Goal: Transaction & Acquisition: Purchase product/service

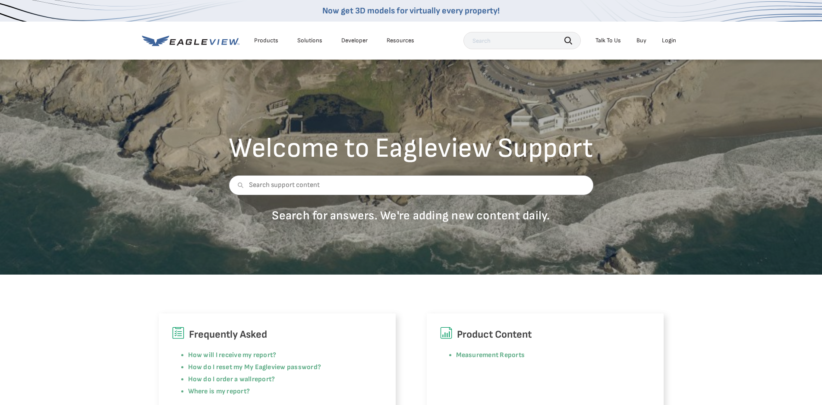
click at [669, 41] on div "Login" at bounding box center [669, 41] width 14 height 8
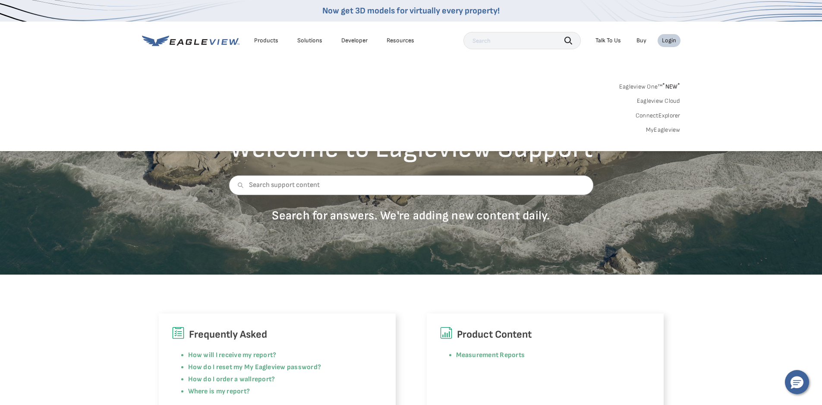
click at [669, 38] on div "Login" at bounding box center [669, 41] width 14 height 8
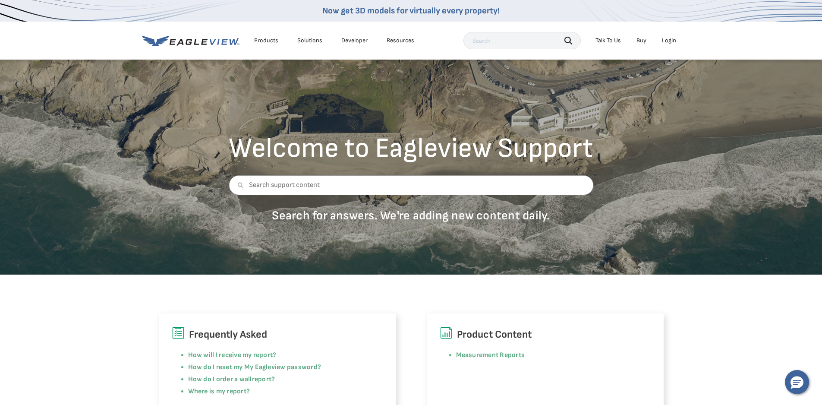
click at [666, 41] on div "Login" at bounding box center [669, 41] width 14 height 8
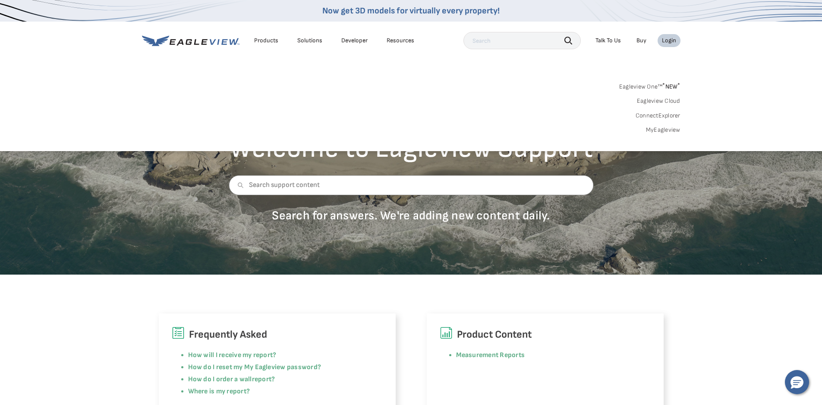
click at [662, 131] on link "MyEagleview" at bounding box center [663, 130] width 35 height 8
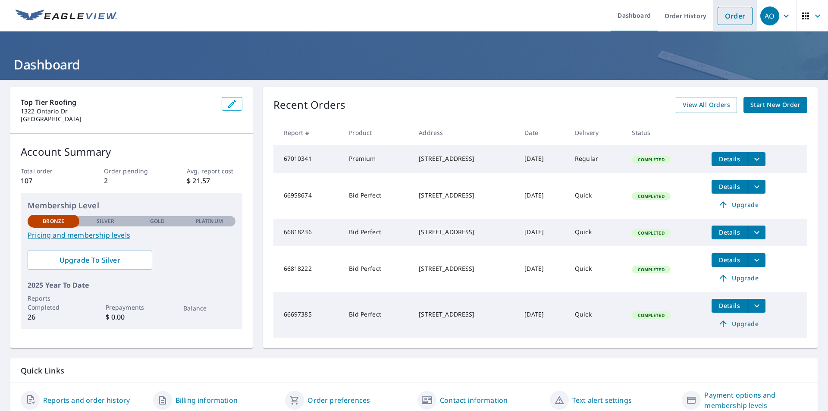
click at [727, 12] on link "Order" at bounding box center [735, 16] width 35 height 18
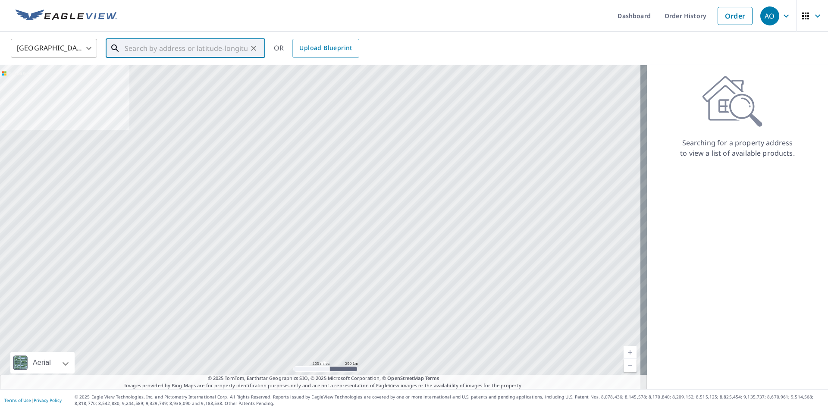
click at [129, 47] on input "text" at bounding box center [186, 48] width 123 height 24
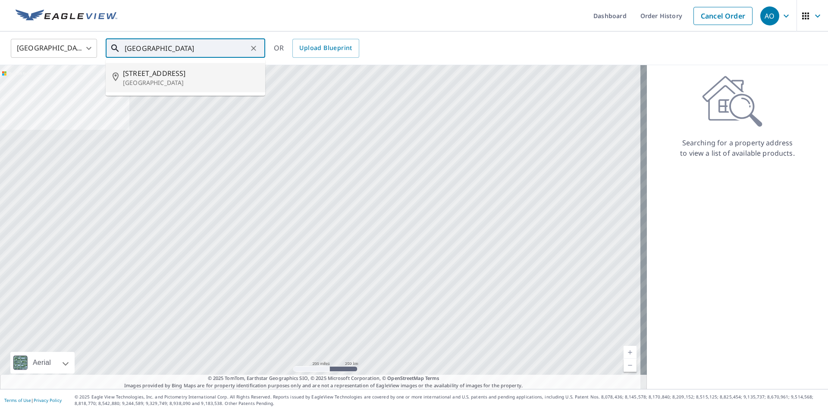
click at [136, 81] on p "[GEOGRAPHIC_DATA]" at bounding box center [190, 83] width 135 height 9
type input "[STREET_ADDRESS]"
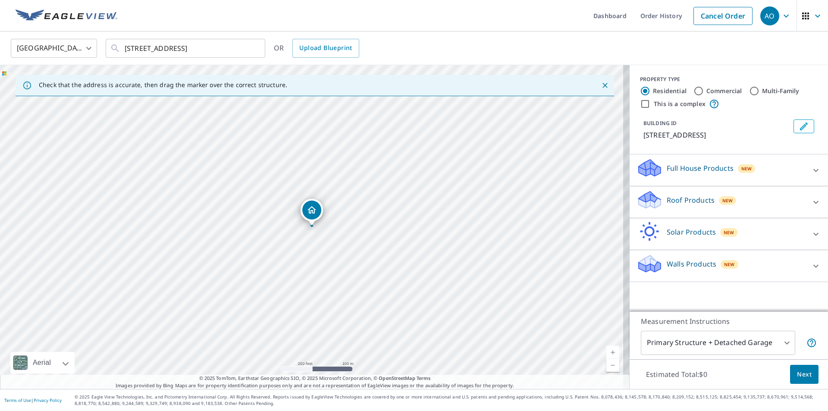
click at [811, 207] on icon at bounding box center [816, 202] width 10 height 10
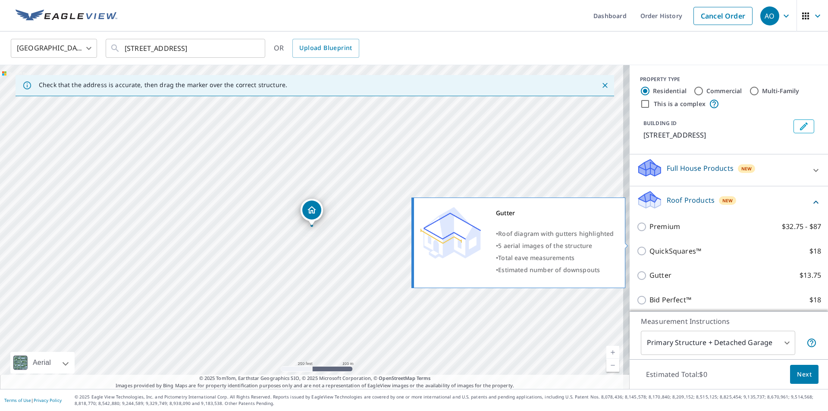
scroll to position [43, 0]
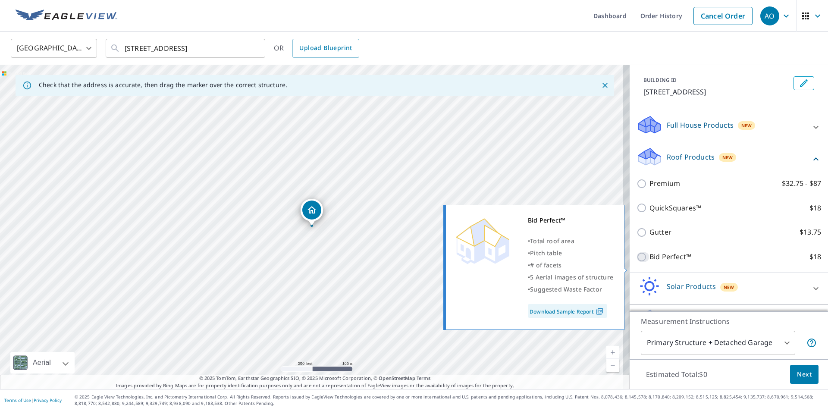
click at [637, 262] on input "Bid Perfect™ $18" at bounding box center [643, 257] width 13 height 10
checkbox input "true"
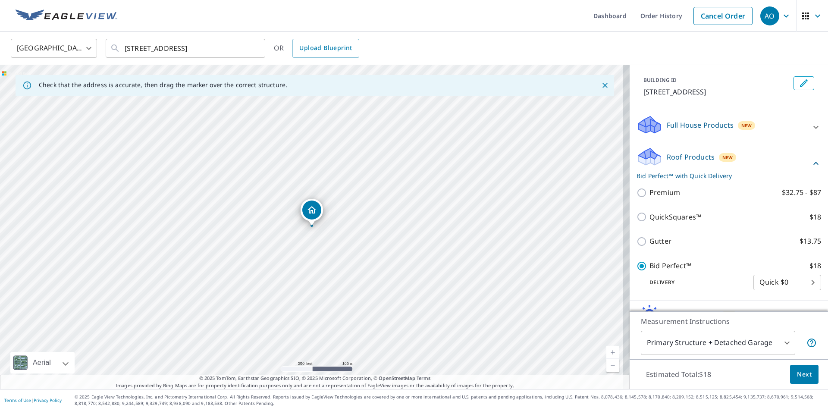
click at [798, 374] on span "Next" at bounding box center [804, 374] width 15 height 11
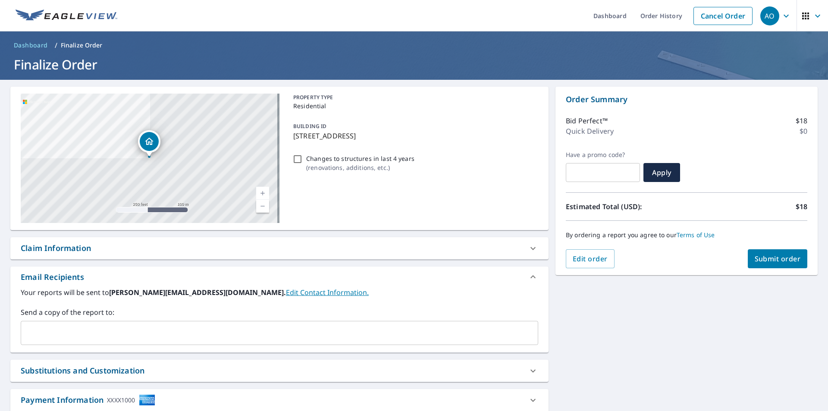
click at [764, 258] on span "Submit order" at bounding box center [778, 258] width 46 height 9
